Goal: Task Accomplishment & Management: Manage account settings

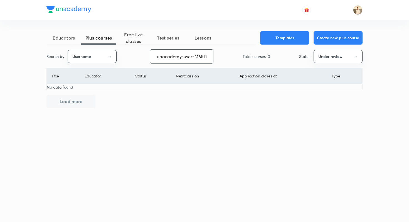
click at [174, 59] on input "unacademy-user-M6KD8EH824V3" at bounding box center [181, 56] width 63 height 14
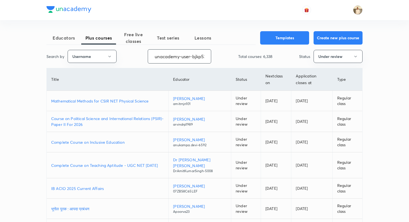
scroll to position [0, 14]
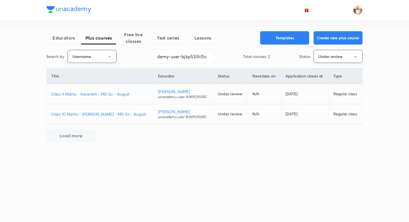
click at [324, 59] on button "Under review" at bounding box center [338, 56] width 49 height 13
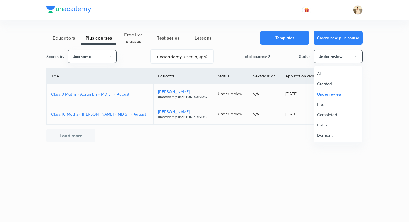
click at [326, 106] on span "Live" at bounding box center [338, 104] width 42 height 6
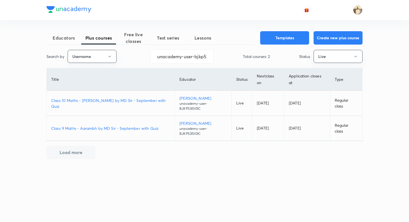
click at [155, 97] on p "Class 10 Maths - Nischay by MD Sir - September with Quiz" at bounding box center [110, 103] width 119 height 12
click at [147, 125] on p "Class 9 Maths - Aarambh by MD Sir - September with Quiz" at bounding box center [110, 128] width 119 height 6
click at [205, 59] on input "unacademy-user-bjkp53i5i0ic" at bounding box center [182, 56] width 63 height 14
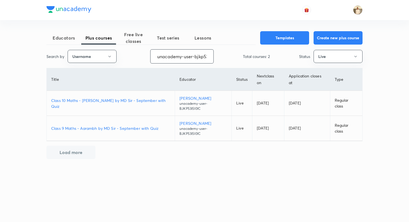
paste input "M6KD8EH824V3"
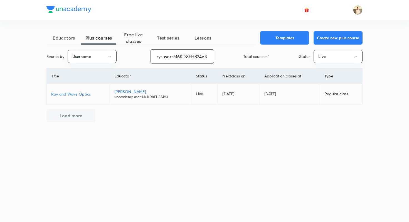
type input "unacademy-user-M6KD8EH824V3"
click at [142, 92] on p "Madhu Kashyap" at bounding box center [150, 92] width 72 height 6
click at [89, 97] on p "Ray and Wave Optics" at bounding box center [78, 94] width 54 height 6
click at [321, 56] on button "Live" at bounding box center [338, 56] width 49 height 13
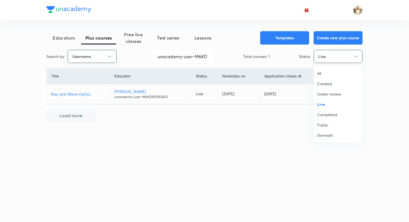
click at [322, 76] on li "All" at bounding box center [338, 73] width 48 height 10
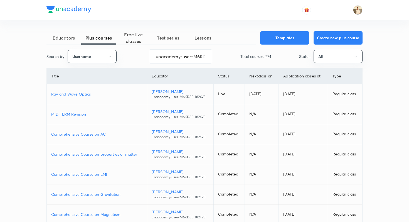
click at [73, 38] on span "Educators" at bounding box center [63, 38] width 35 height 7
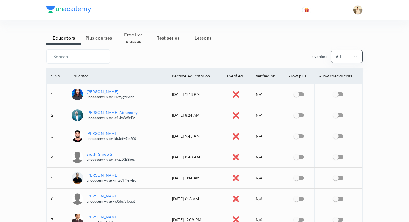
click at [102, 39] on span "Plus courses" at bounding box center [98, 38] width 35 height 7
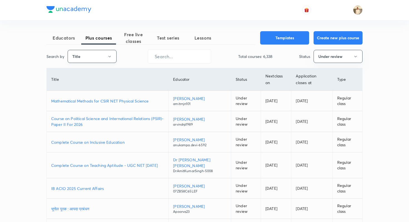
click at [107, 57] on icon "button" at bounding box center [109, 56] width 4 height 4
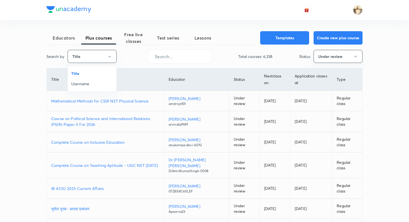
click at [99, 80] on li "Username" at bounding box center [92, 83] width 48 height 10
click at [177, 52] on input "text" at bounding box center [179, 56] width 63 height 14
paste input "unacademy-user-69o39w0zacwr"
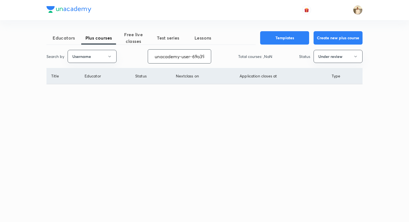
scroll to position [0, 21]
click at [328, 56] on button "Under review" at bounding box center [338, 56] width 49 height 13
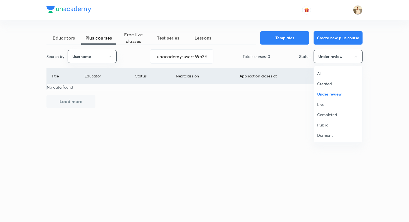
click at [328, 72] on span "All" at bounding box center [338, 73] width 42 height 6
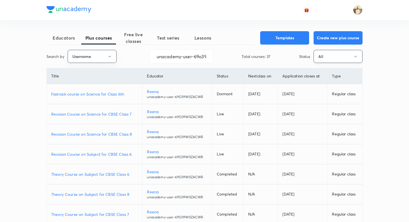
click at [327, 60] on button "All" at bounding box center [338, 56] width 49 height 13
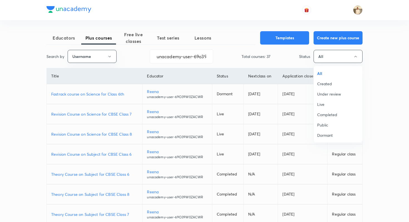
click at [330, 92] on span "Under review" at bounding box center [338, 94] width 42 height 6
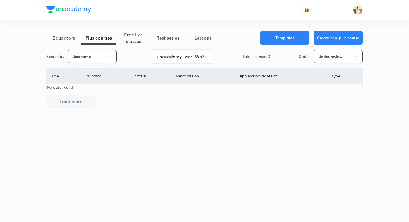
click at [336, 57] on button "Under review" at bounding box center [338, 56] width 49 height 13
click at [330, 104] on span "Live" at bounding box center [338, 104] width 42 height 6
click at [335, 53] on button "Live" at bounding box center [338, 56] width 49 height 13
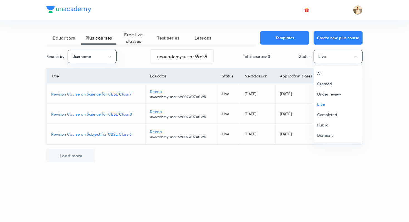
click at [392, 130] on div at bounding box center [204, 111] width 409 height 222
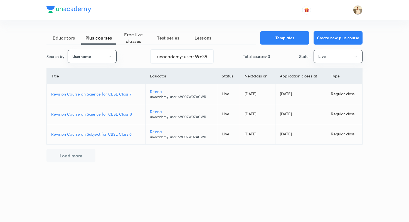
click at [75, 158] on button "Load more" at bounding box center [70, 155] width 49 height 13
click at [351, 55] on button "Live" at bounding box center [338, 56] width 49 height 13
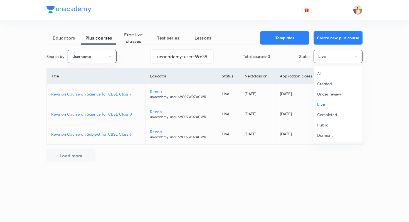
click at [331, 134] on span "Dormant" at bounding box center [338, 135] width 42 height 6
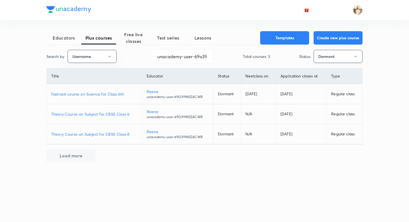
click at [336, 58] on button "Dormant" at bounding box center [338, 56] width 49 height 13
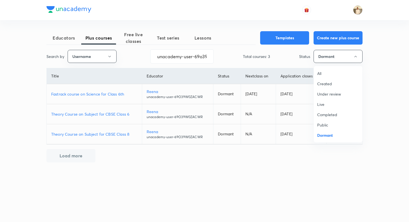
click at [386, 98] on div at bounding box center [204, 111] width 409 height 222
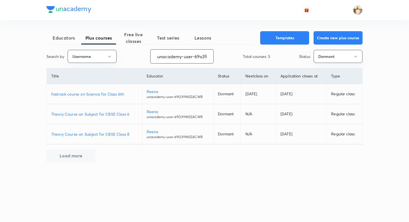
click at [175, 54] on input "unacademy-user-69o39w0zacwr" at bounding box center [182, 56] width 63 height 14
paste input "Q8ZFPRYR8KIZ"
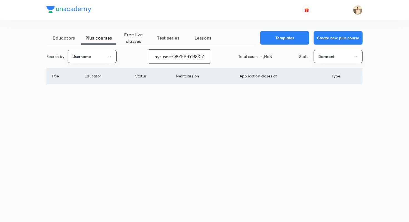
type input "unacademy-user-Q8ZFPRYR8KIZ"
click at [326, 55] on button "Dormant" at bounding box center [338, 56] width 49 height 13
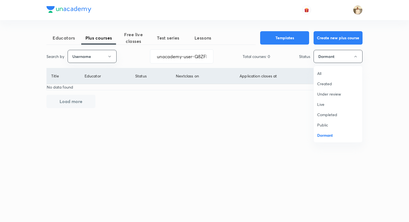
click at [329, 102] on span "Live" at bounding box center [338, 104] width 42 height 6
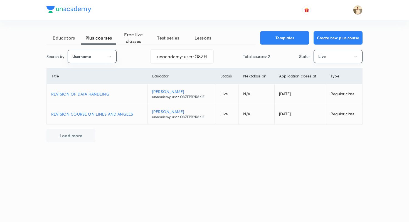
click at [340, 59] on button "Live" at bounding box center [338, 56] width 49 height 13
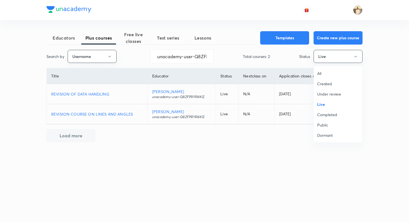
click at [332, 91] on span "Under review" at bounding box center [338, 94] width 42 height 6
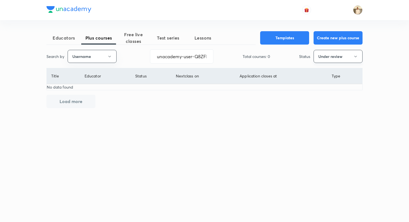
click at [331, 57] on button "Under review" at bounding box center [338, 56] width 49 height 13
click at [328, 76] on li "All" at bounding box center [338, 73] width 48 height 10
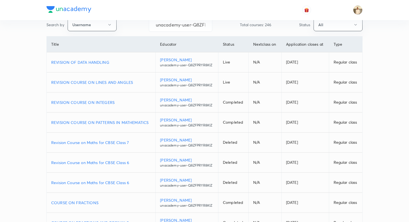
scroll to position [28, 0]
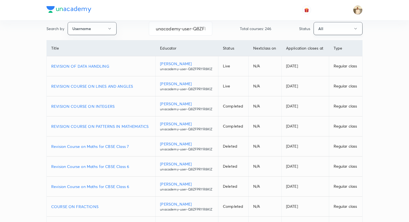
click at [323, 26] on button "All" at bounding box center [338, 28] width 49 height 13
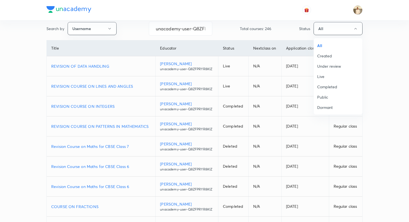
click at [326, 67] on span "Under review" at bounding box center [338, 66] width 42 height 6
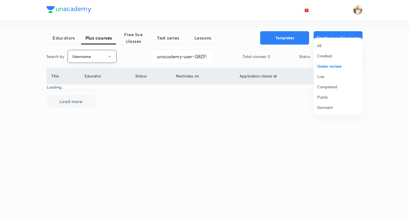
scroll to position [0, 0]
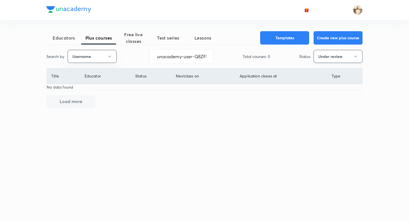
click at [334, 60] on button "Under review" at bounding box center [338, 56] width 49 height 13
click at [330, 103] on span "Live" at bounding box center [338, 104] width 42 height 6
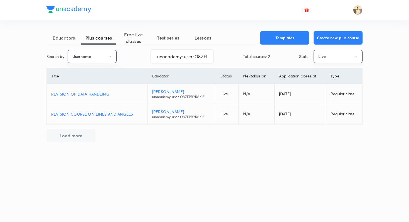
click at [323, 62] on button "Live" at bounding box center [338, 56] width 49 height 13
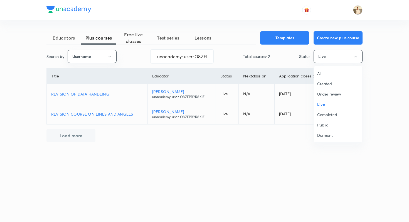
click at [326, 77] on li "All" at bounding box center [338, 73] width 48 height 10
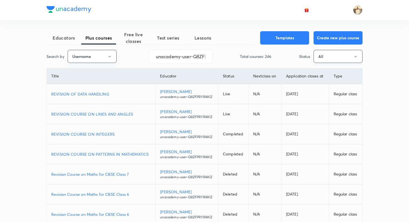
click at [322, 58] on button "All" at bounding box center [338, 56] width 49 height 13
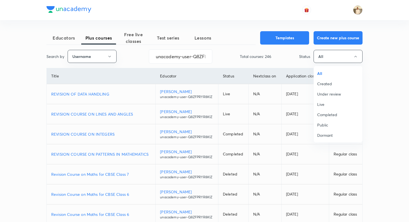
click at [396, 124] on div at bounding box center [204, 111] width 409 height 222
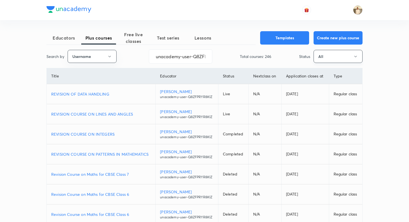
click at [335, 58] on button "All" at bounding box center [338, 56] width 49 height 13
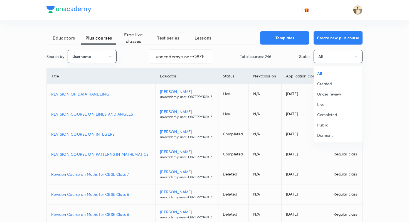
click at [367, 58] on div at bounding box center [204, 111] width 409 height 222
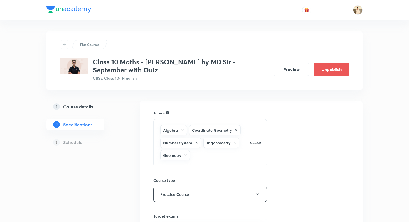
click at [98, 14] on div at bounding box center [204, 10] width 316 height 20
click at [180, 24] on div "Plus Courses Class 10 Maths - Nischay by MD Sir - September with Quiz CBSE Clas…" at bounding box center [204, 181] width 316 height 323
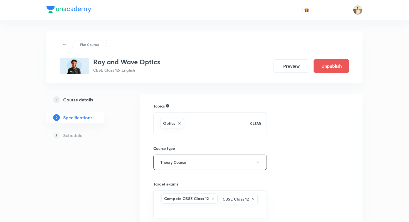
click at [150, 20] on div "Plus Courses Ray and Wave Optics CBSE Class 12 • English Preview Unpublish 1 Co…" at bounding box center [204, 189] width 316 height 338
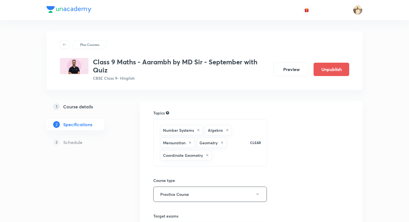
click at [261, 19] on div at bounding box center [204, 10] width 316 height 20
